Goal: Subscribe to service/newsletter

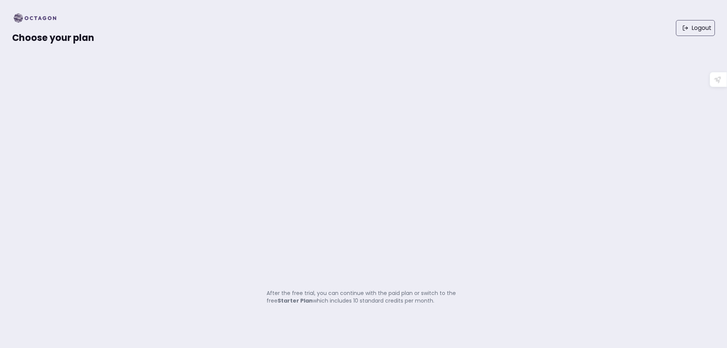
click at [38, 17] on img at bounding box center [37, 18] width 50 height 12
